Goal: Check status: Check status

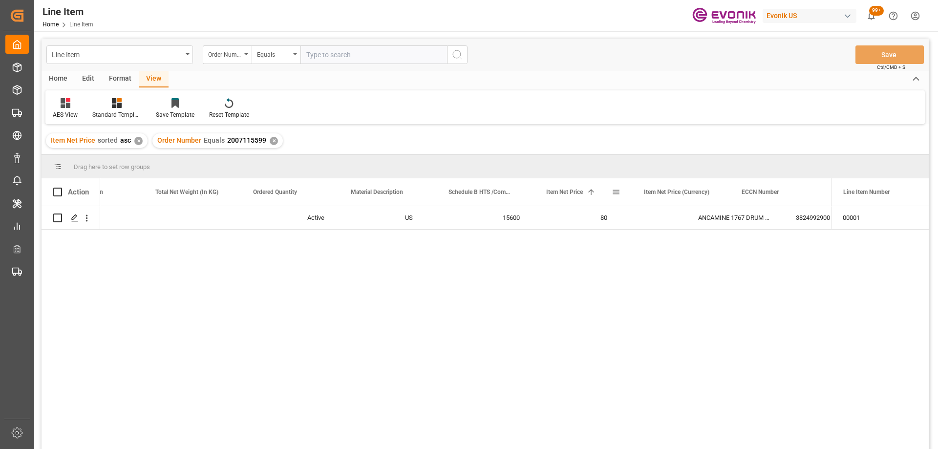
scroll to position [0, 347]
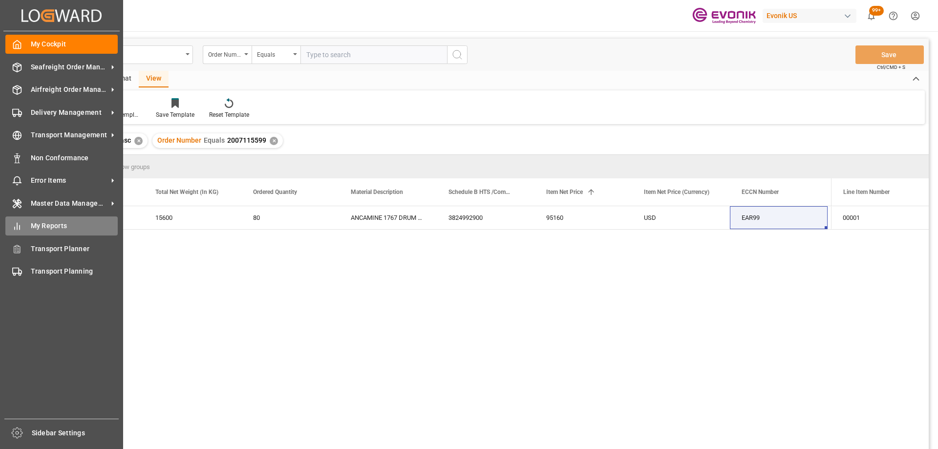
click at [34, 225] on span "My Reports" at bounding box center [74, 226] width 87 height 10
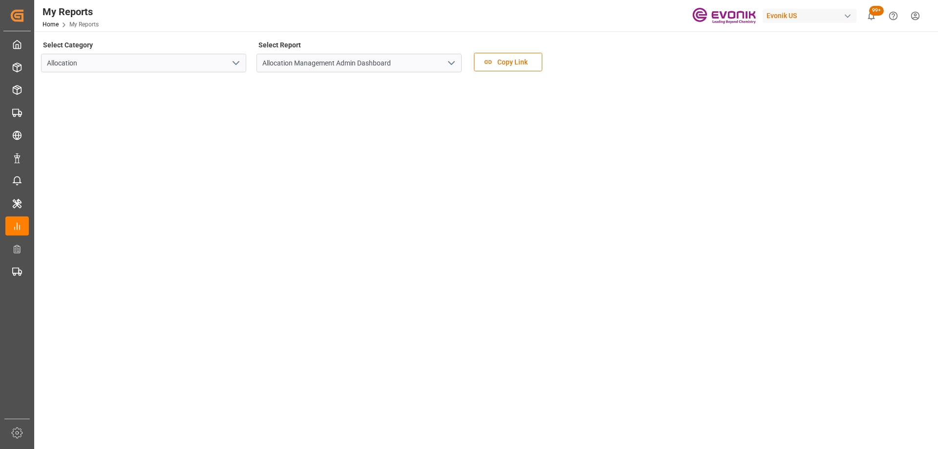
click at [239, 65] on icon "open menu" at bounding box center [236, 63] width 12 height 12
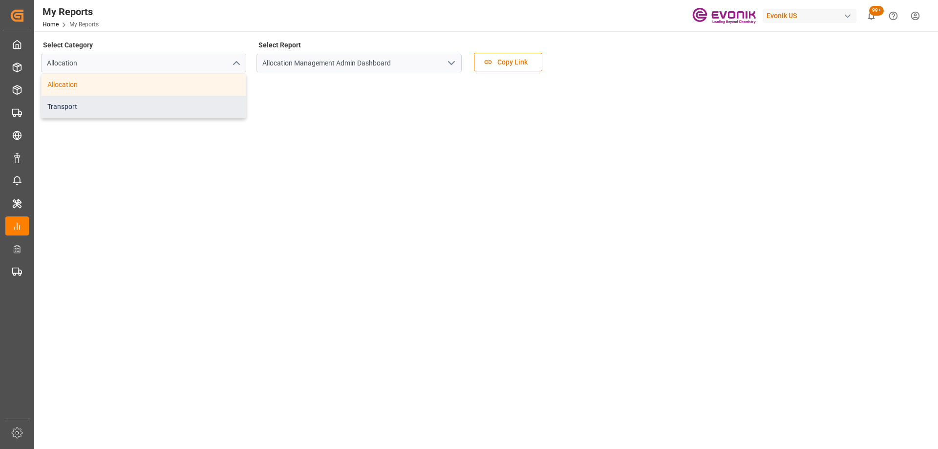
click at [161, 101] on div "Transport" at bounding box center [144, 107] width 204 height 22
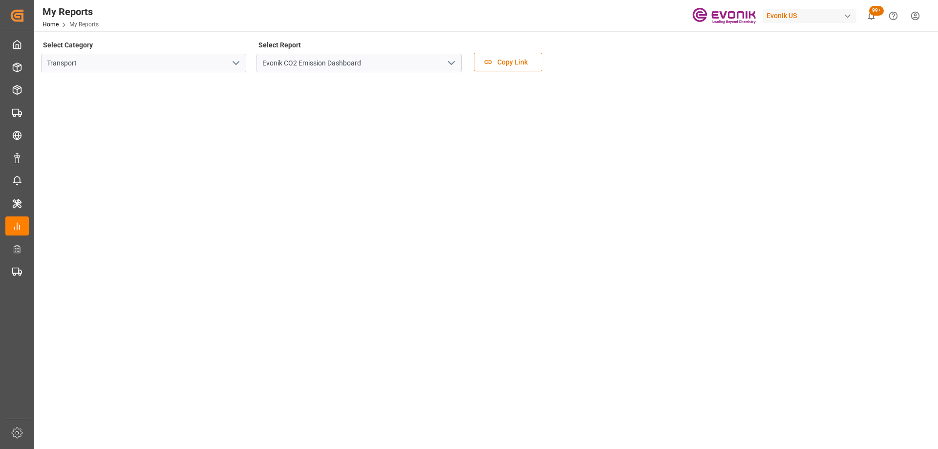
click at [452, 67] on icon "open menu" at bounding box center [451, 63] width 12 height 12
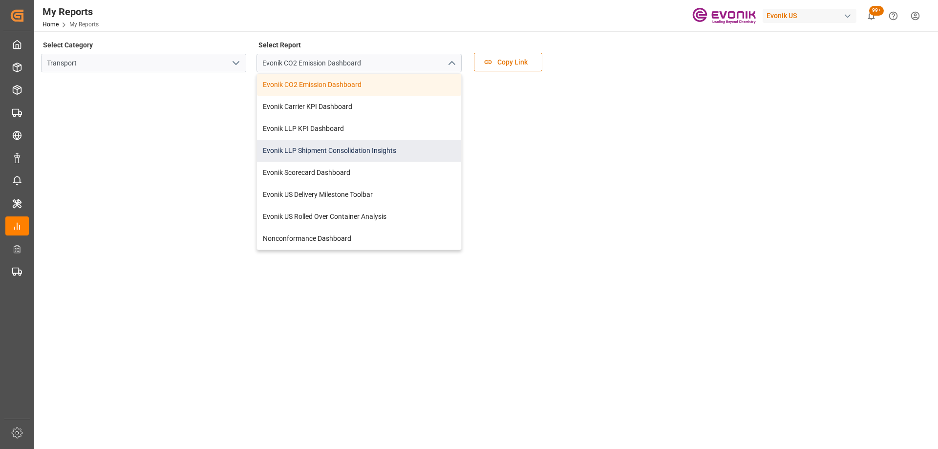
click at [312, 155] on div "Evonik LLP Shipment Consolidation Insights" at bounding box center [359, 151] width 204 height 22
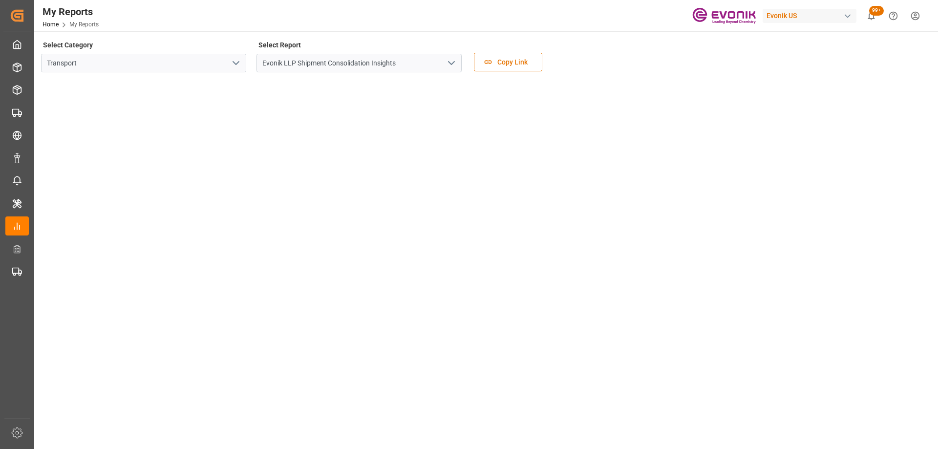
click at [450, 67] on icon "open menu" at bounding box center [451, 63] width 12 height 12
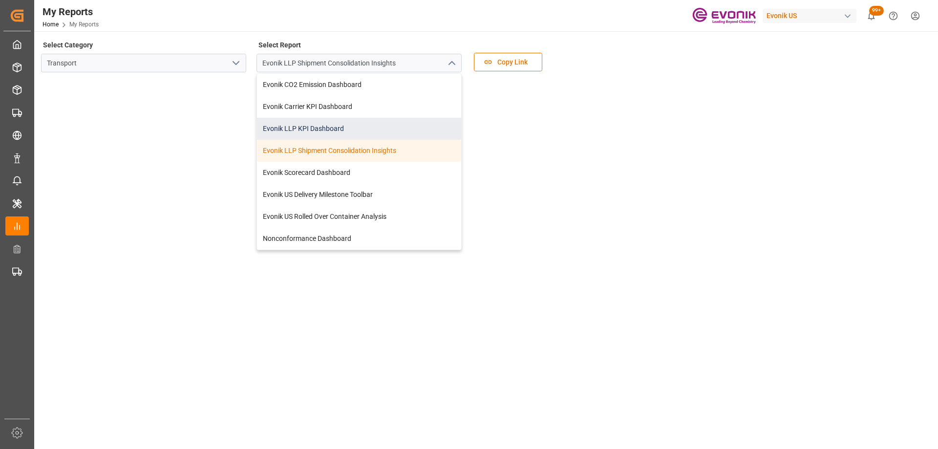
click at [317, 125] on div "Evonik LLP KPI Dashboard" at bounding box center [359, 129] width 204 height 22
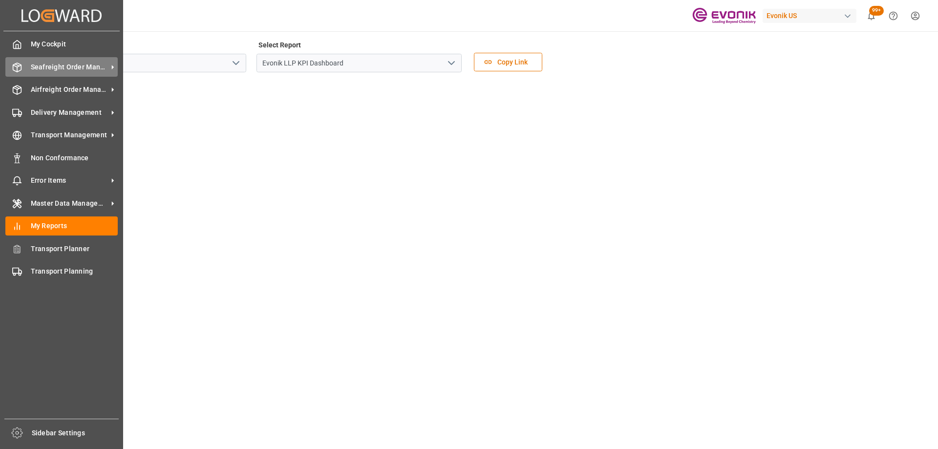
click at [14, 68] on icon at bounding box center [17, 68] width 10 height 10
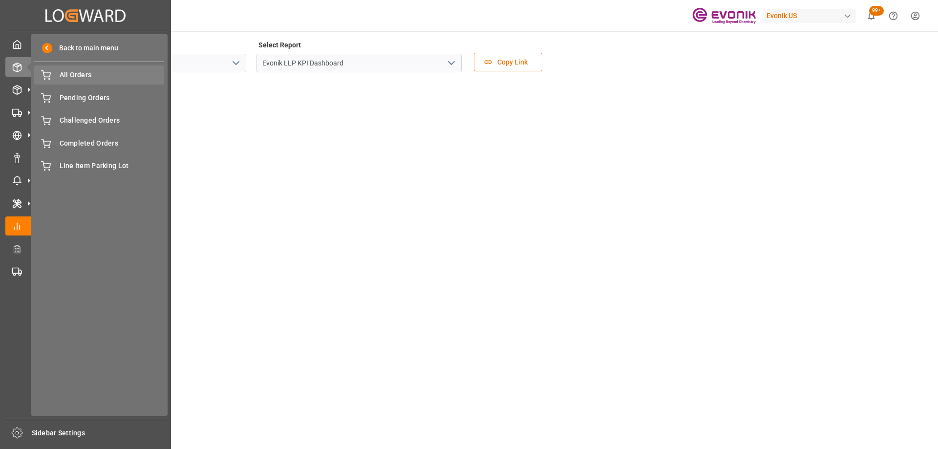
click at [80, 81] on div "All Orders All Orders" at bounding box center [99, 74] width 130 height 19
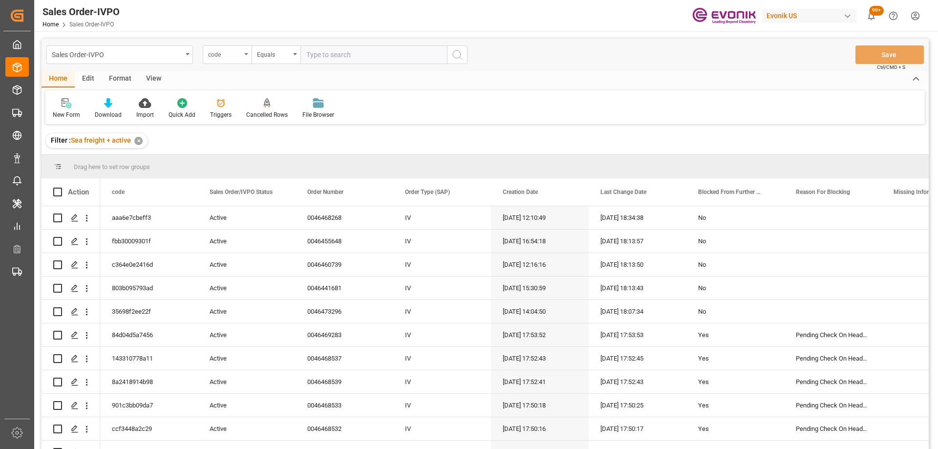
click at [228, 57] on div "code" at bounding box center [224, 53] width 33 height 11
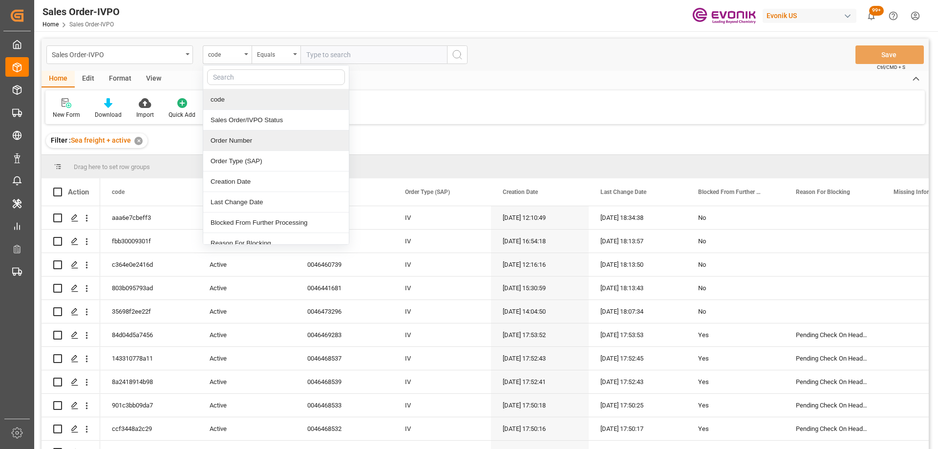
click at [245, 136] on div "Order Number" at bounding box center [276, 140] width 146 height 21
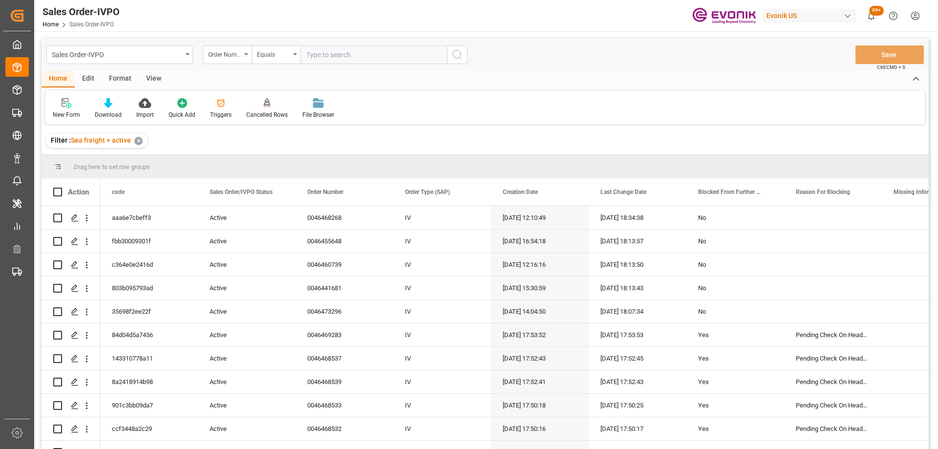
click at [338, 54] on input "text" at bounding box center [373, 54] width 147 height 19
paste input "0046470480"
type input "0046470480"
click at [451, 57] on icon "search button" at bounding box center [457, 55] width 12 height 12
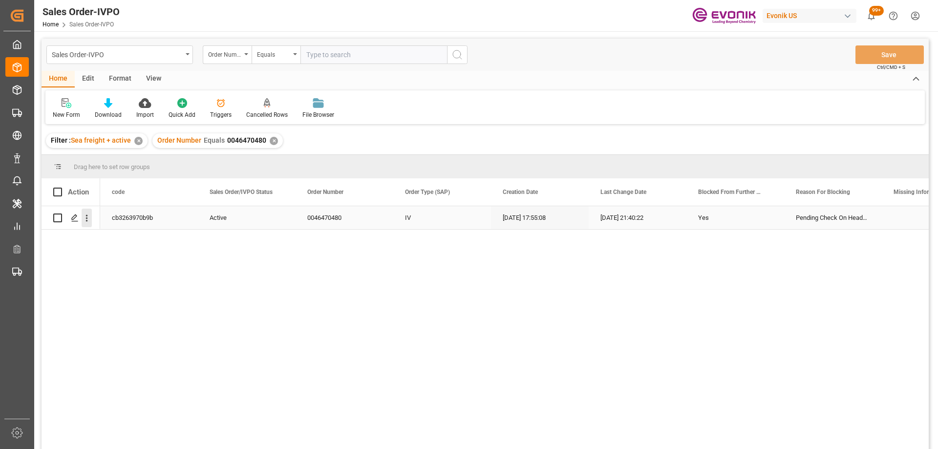
click at [83, 222] on icon "open menu" at bounding box center [87, 218] width 10 height 10
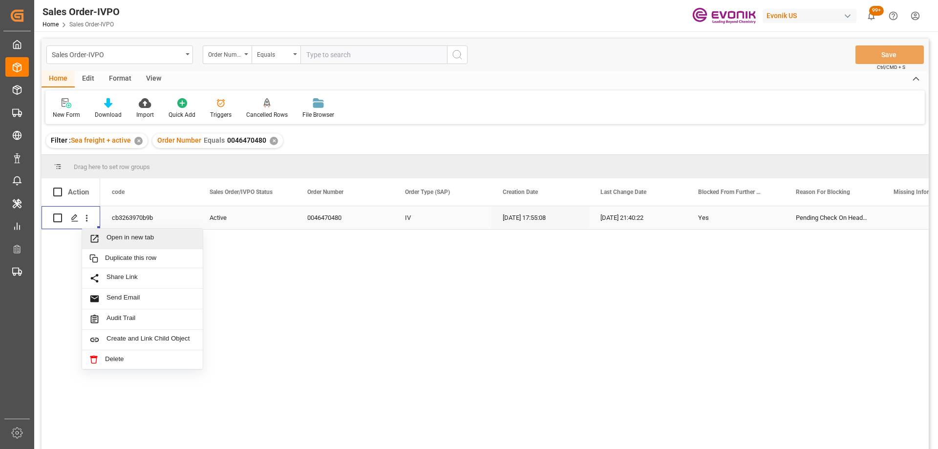
click at [101, 233] on div "Open in new tab" at bounding box center [142, 239] width 121 height 21
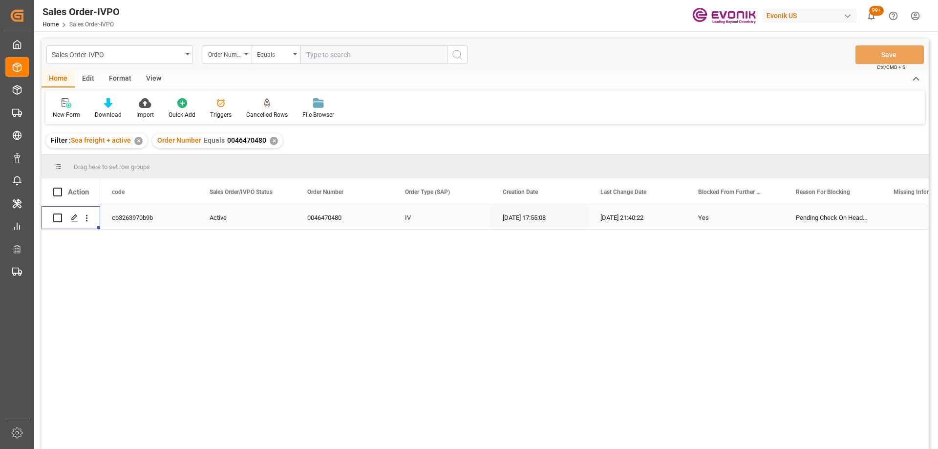
click at [320, 51] on input "text" at bounding box center [373, 54] width 147 height 19
type input "2007180683"
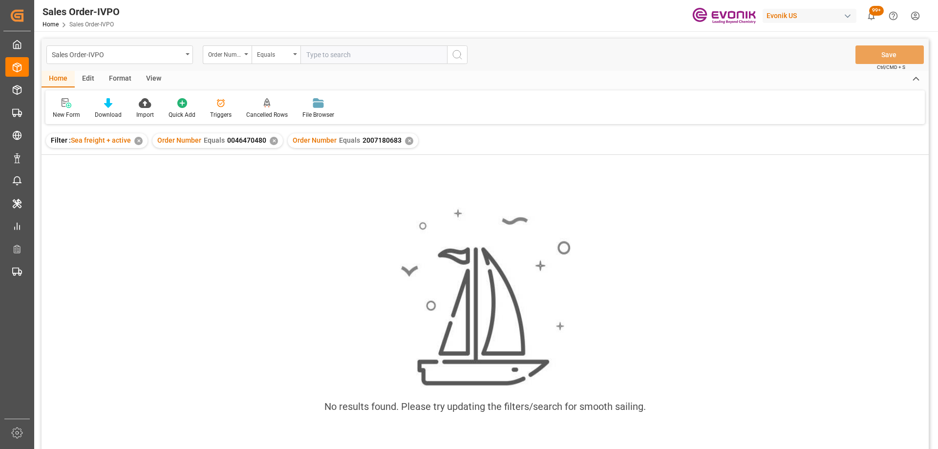
click at [276, 137] on div "Order Number Equals 0046470480 ✕" at bounding box center [217, 140] width 130 height 15
click at [272, 142] on div "✕" at bounding box center [274, 141] width 8 height 8
click at [135, 144] on div "Filter : Sea freight + active ✕" at bounding box center [97, 140] width 102 height 15
click at [138, 142] on div "✕" at bounding box center [138, 141] width 8 height 8
click at [382, 56] on input "text" at bounding box center [373, 54] width 147 height 19
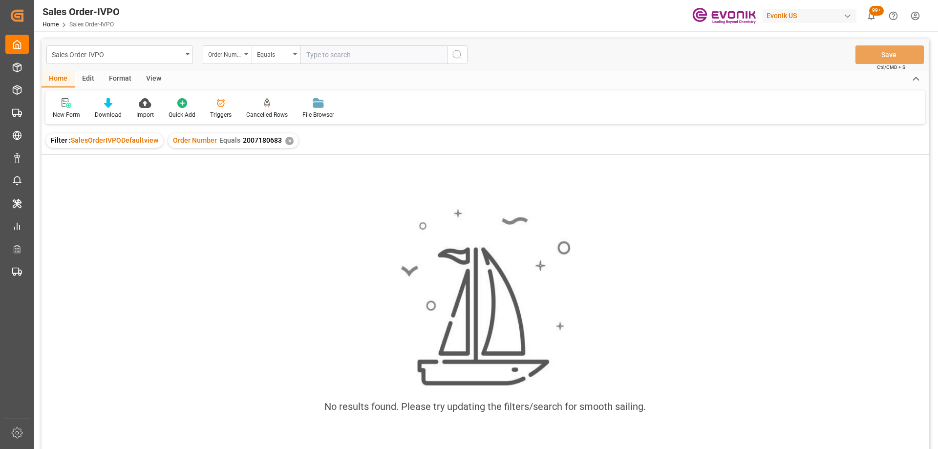
paste input "2007155163"
type input "2007155163"
click at [286, 139] on div "✕" at bounding box center [289, 141] width 8 height 8
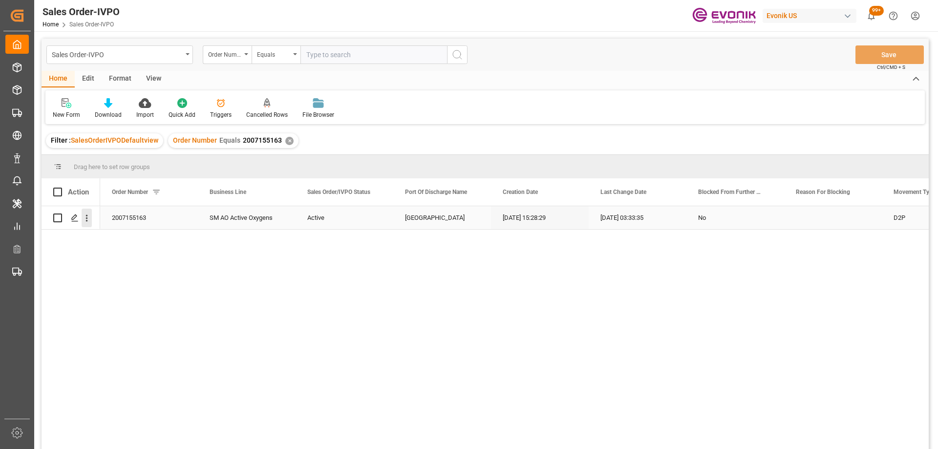
click at [87, 220] on icon "open menu" at bounding box center [87, 218] width 10 height 10
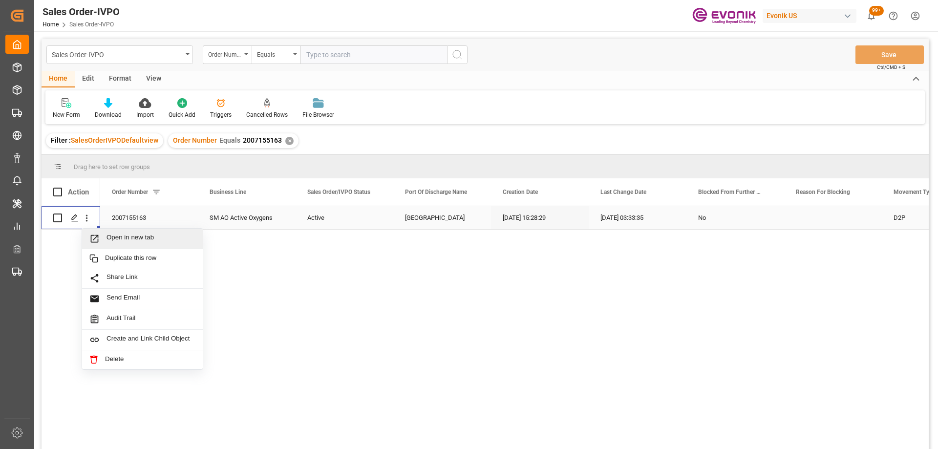
click at [117, 240] on span "Open in new tab" at bounding box center [150, 238] width 89 height 10
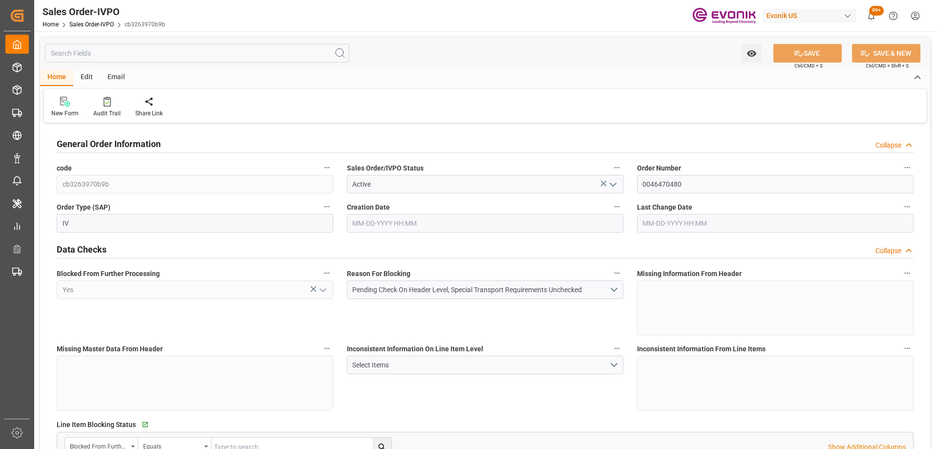
type input "CNHUN"
type input "0"
type input "1"
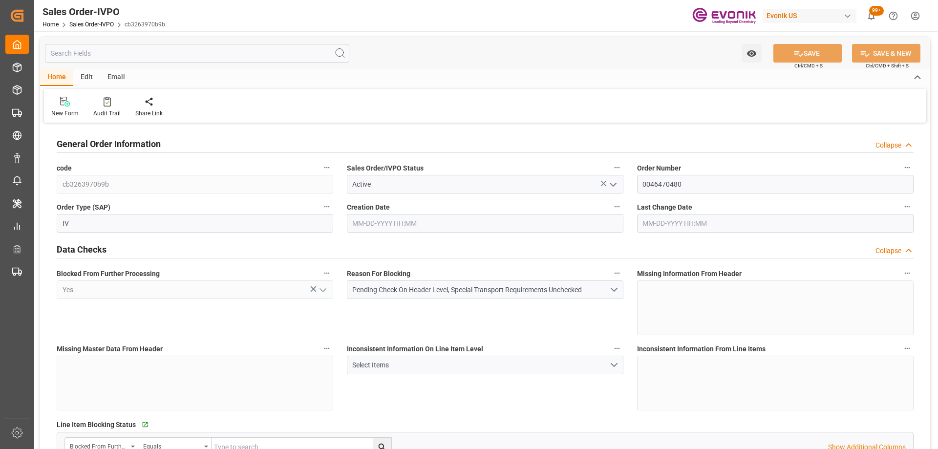
type input "5879.04"
type input "48.8764"
type input "19000"
type input "60"
type input "09-02-2025 17:55"
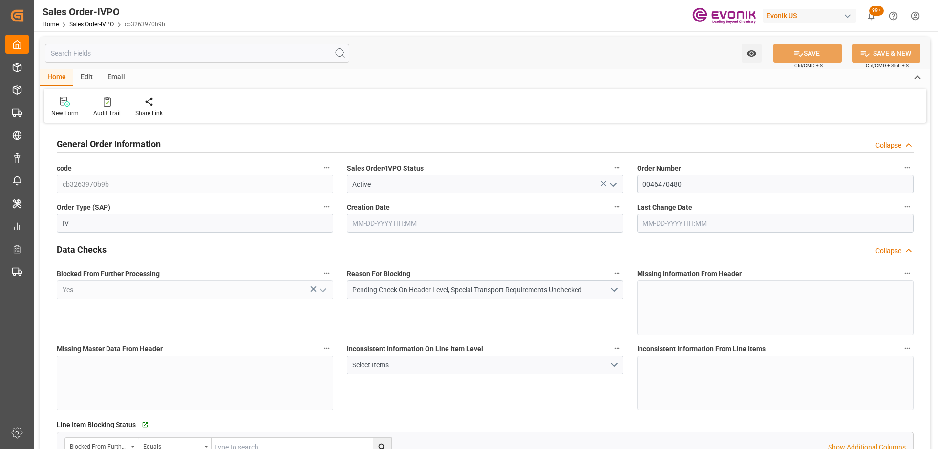
type input "09-09-2025 21:40"
click at [261, 315] on div "Blocked From Further Processing Yes" at bounding box center [195, 300] width 290 height 75
click at [409, 417] on div "Line Item Blocking Status   Go to Line Item Grid" at bounding box center [485, 424] width 857 height 15
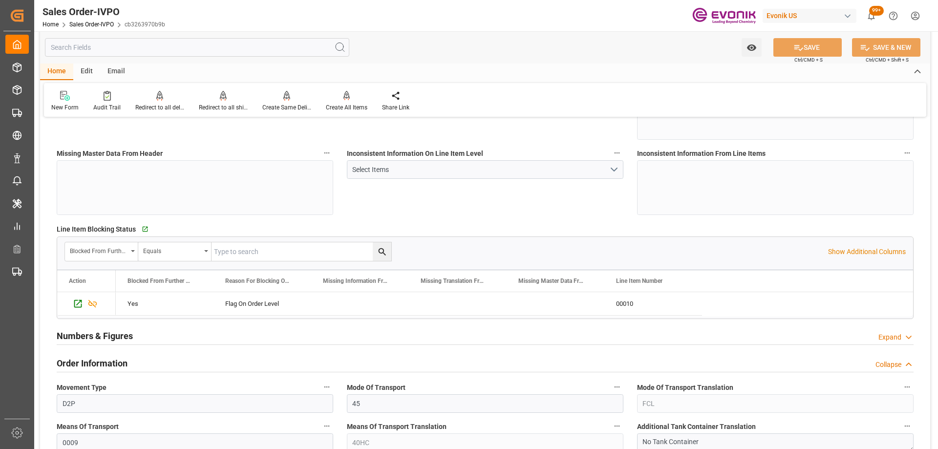
scroll to position [440, 0]
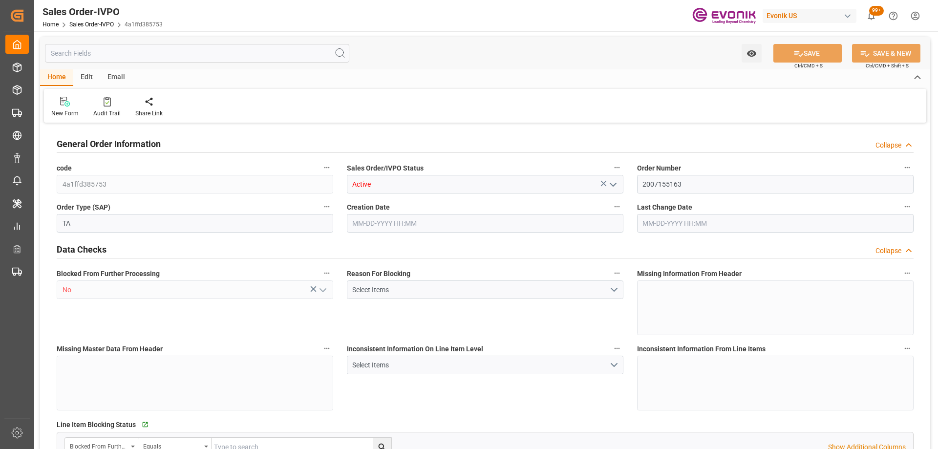
type input "ITGOA"
type input "0"
type input "1"
type input "2"
type input "1"
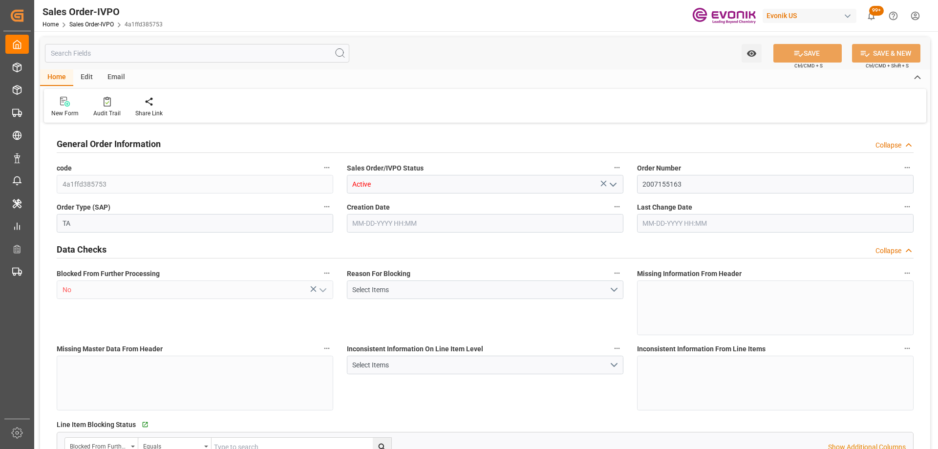
type input "19511.456"
type input "51.1212"
type input "19000"
type input "60"
type input "08-26-2025 15:28"
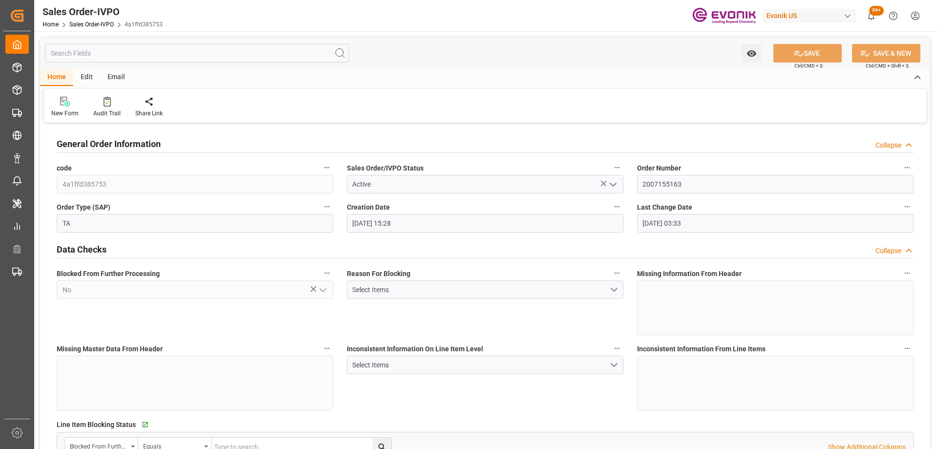
type input "09-02-2025 03:33"
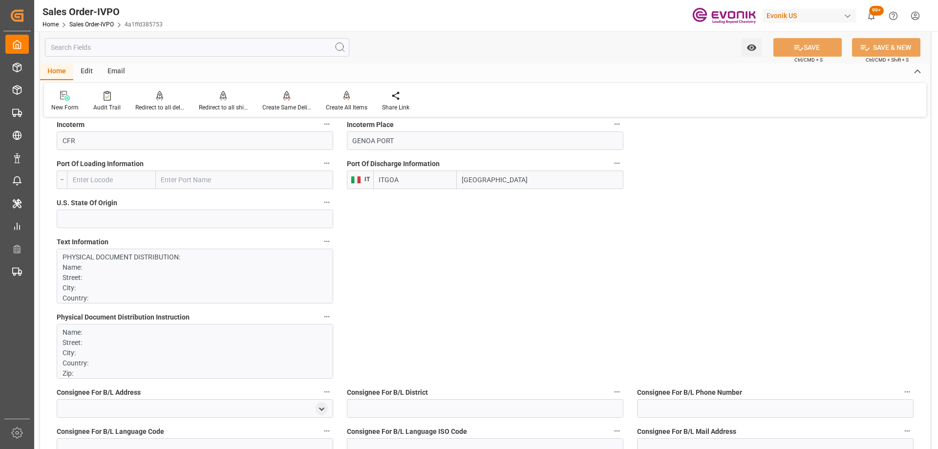
scroll to position [684, 0]
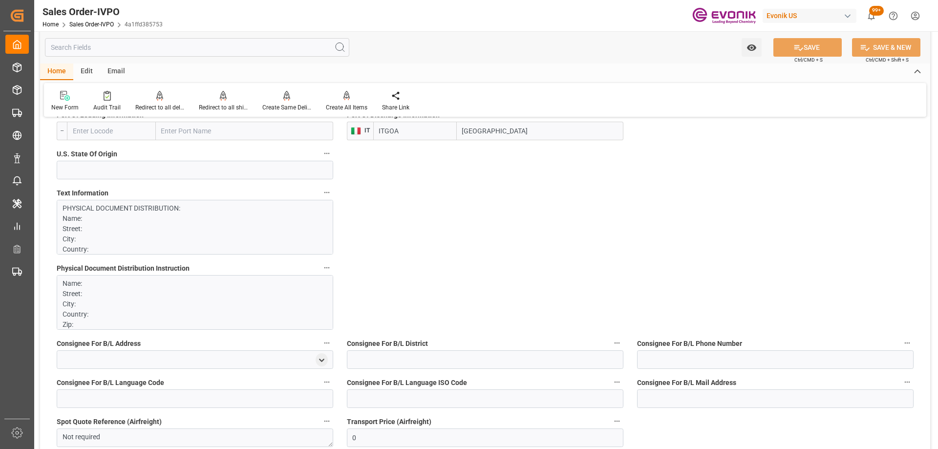
click at [171, 198] on label "Text Information" at bounding box center [195, 193] width 276 height 14
click at [320, 198] on button "Text Information" at bounding box center [326, 192] width 13 height 13
click at [168, 224] on div at bounding box center [469, 224] width 938 height 449
click at [191, 237] on p "PHYSICAL DOCUMENT DISTRIBUTION: Name: Street: City: Country: Zip: CONTACT: ALES…" at bounding box center [191, 439] width 257 height 472
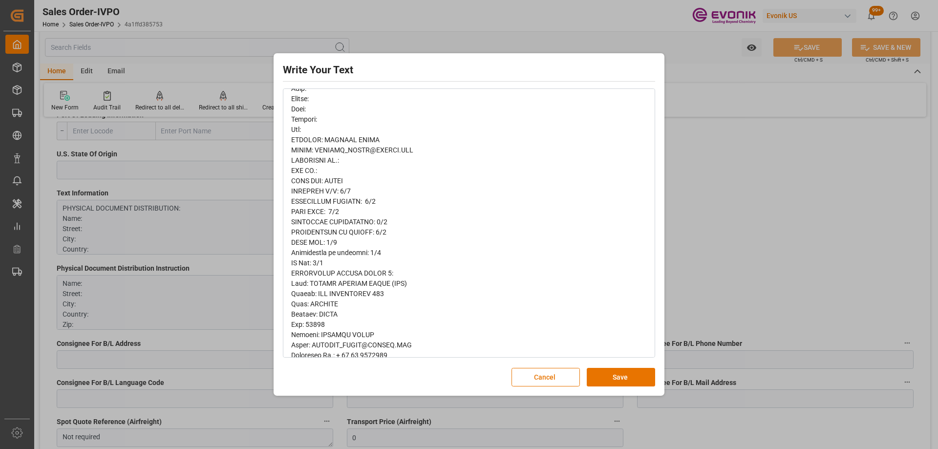
scroll to position [0, 0]
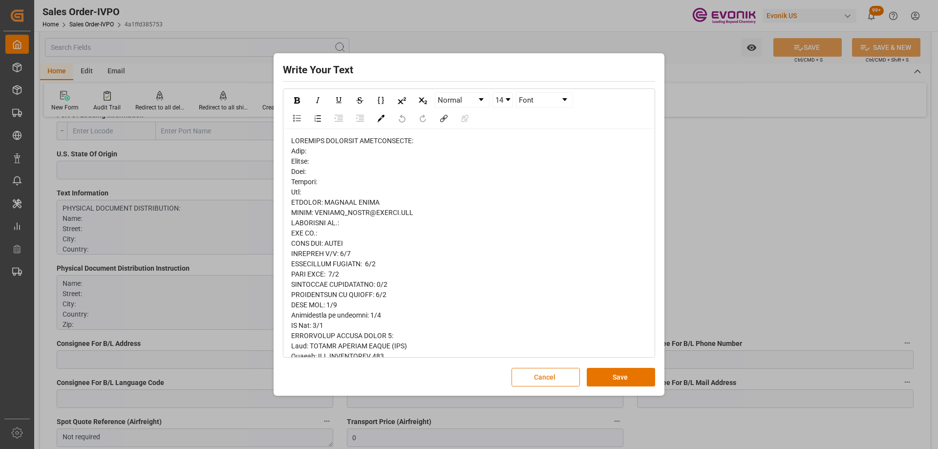
click at [567, 381] on button "Cancel" at bounding box center [545, 377] width 68 height 19
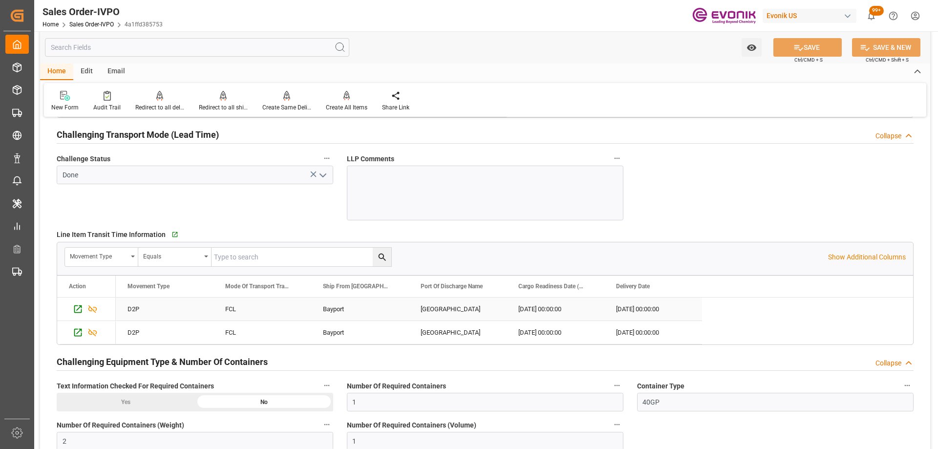
scroll to position [1856, 0]
